Goal: Consume media (video, audio)

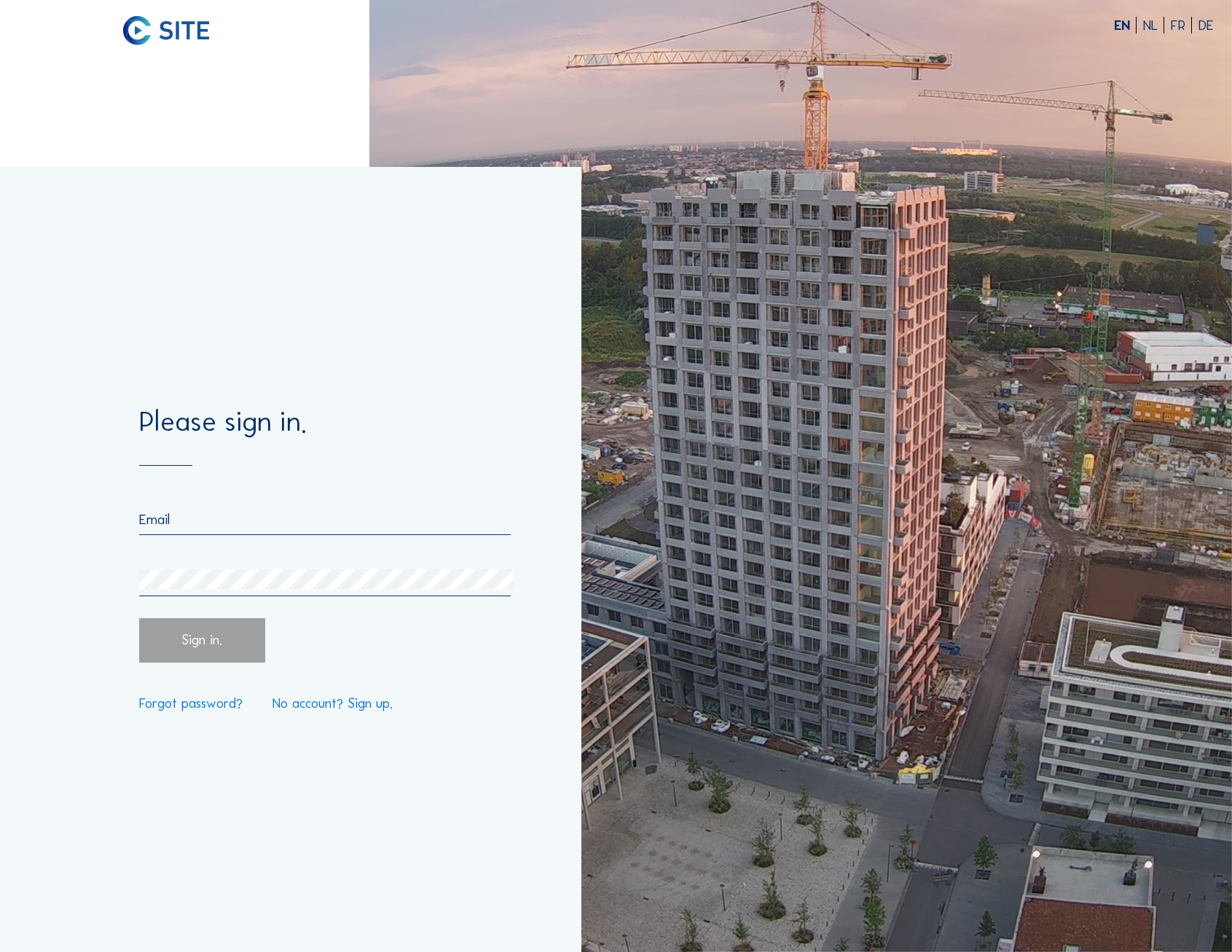
type input "[PERSON_NAME][EMAIL_ADDRESS][PERSON_NAME][DOMAIN_NAME]"
click at [246, 650] on div "Sign in." at bounding box center [202, 640] width 125 height 45
click at [215, 644] on div "Sign in." at bounding box center [202, 640] width 125 height 45
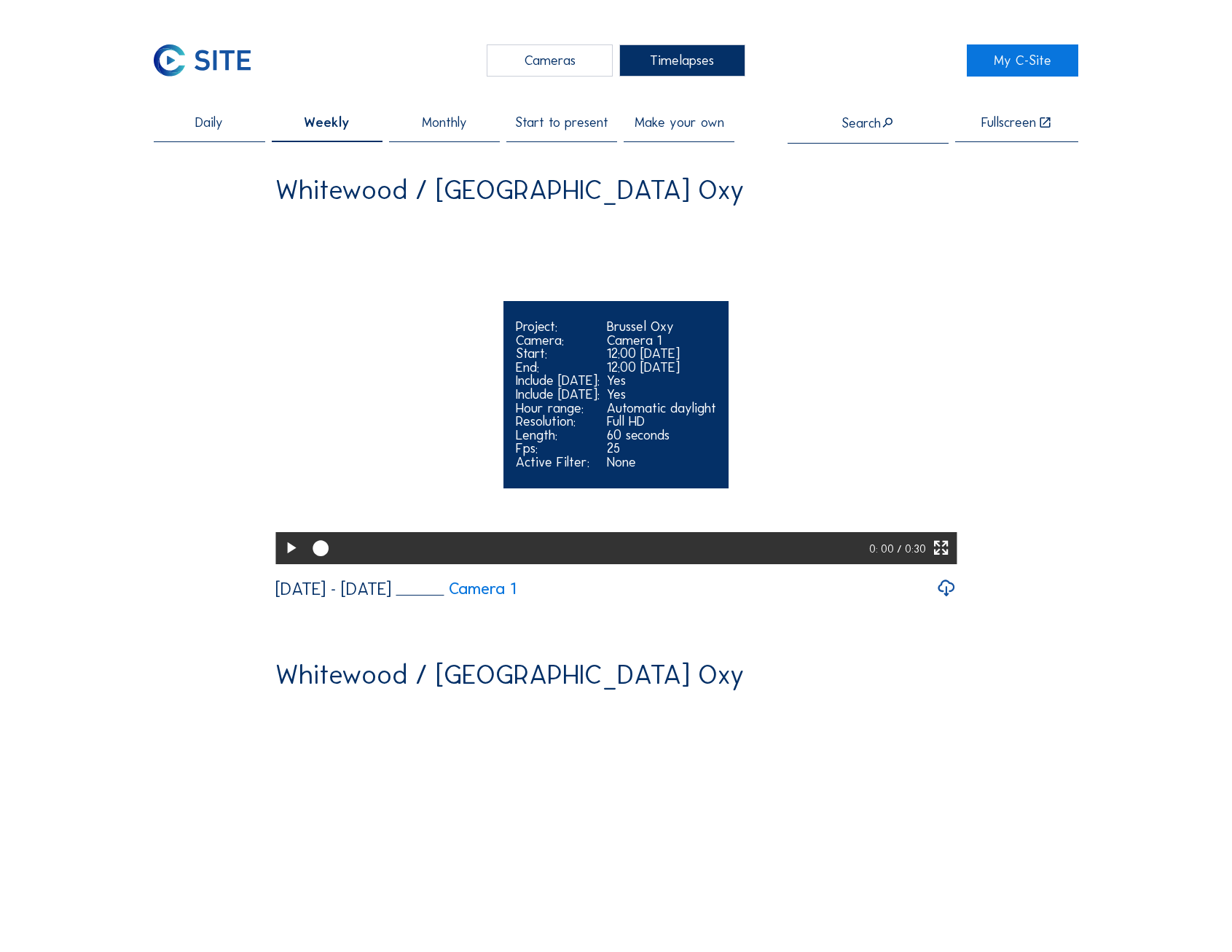
click at [287, 559] on icon at bounding box center [291, 548] width 19 height 24
click at [694, 553] on div at bounding box center [533, 548] width 445 height 9
click at [507, 553] on div at bounding box center [521, 548] width 419 height 9
click at [430, 564] on div at bounding box center [591, 548] width 570 height 32
drag, startPoint x: 332, startPoint y: 590, endPoint x: 452, endPoint y: 595, distance: 120.1
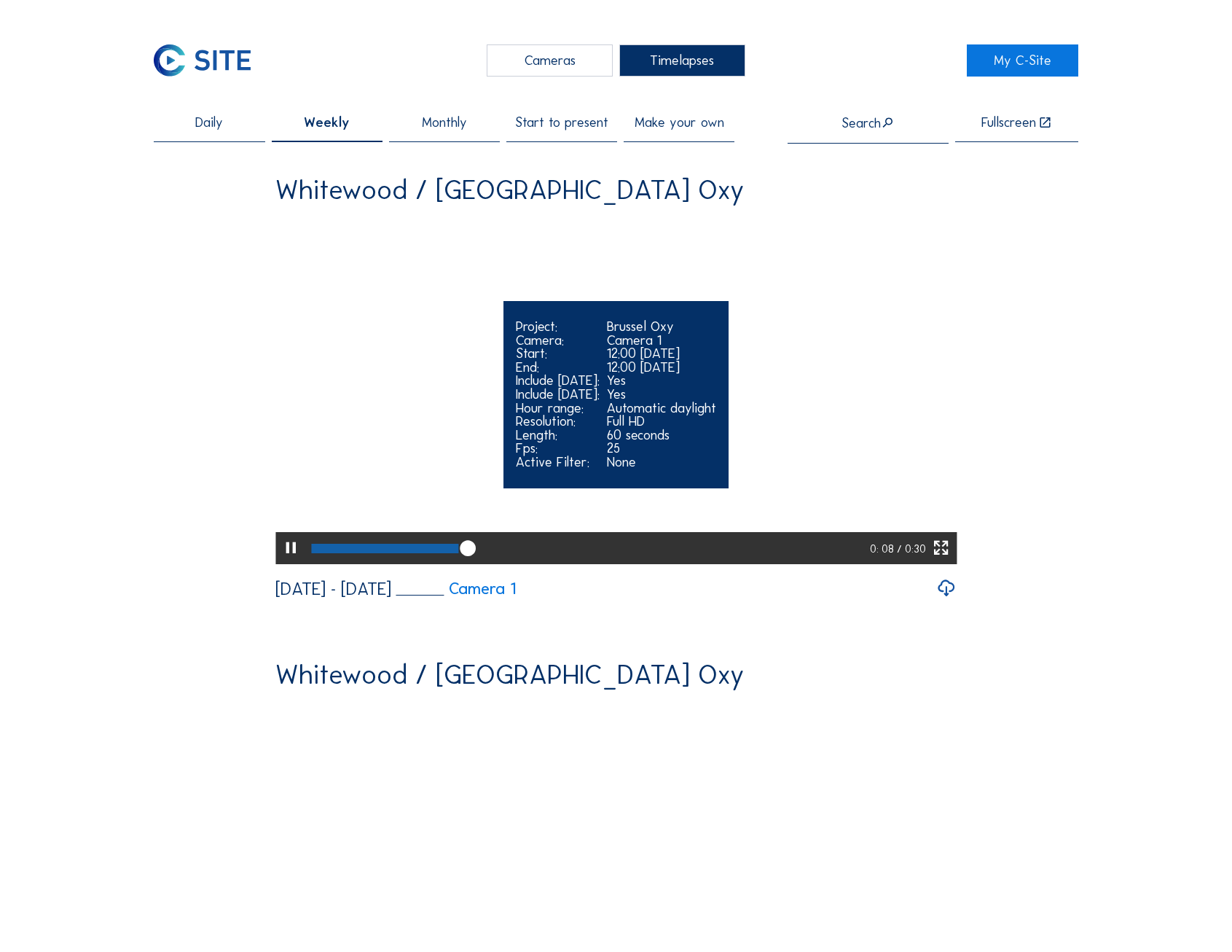
click at [452, 553] on div at bounding box center [384, 548] width 147 height 9
drag, startPoint x: 443, startPoint y: 597, endPoint x: 466, endPoint y: 596, distance: 23.0
click at [461, 564] on div at bounding box center [589, 548] width 565 height 32
click at [282, 559] on icon at bounding box center [291, 548] width 19 height 24
